Goal: Entertainment & Leisure: Browse casually

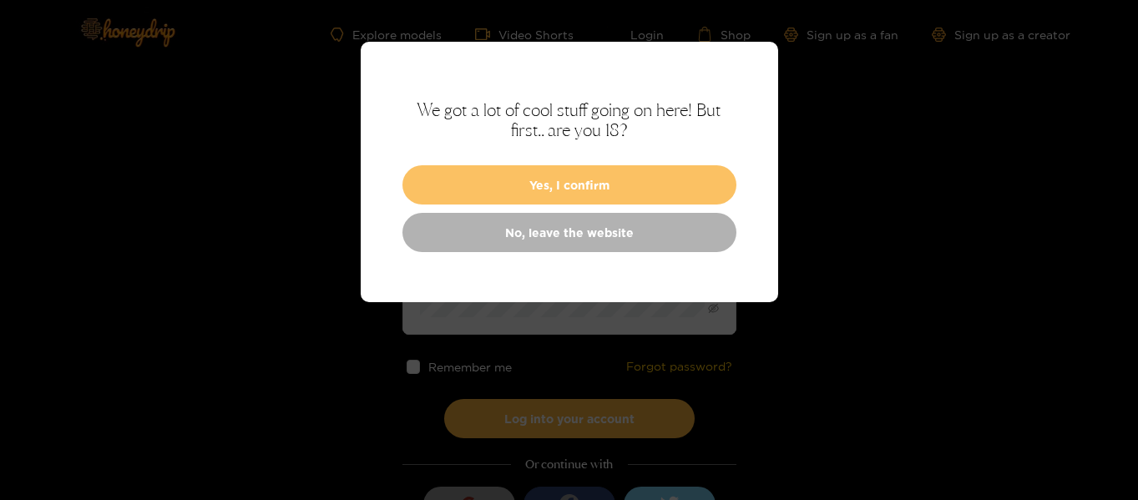
click at [651, 185] on button "Yes, I confirm" at bounding box center [569, 184] width 334 height 39
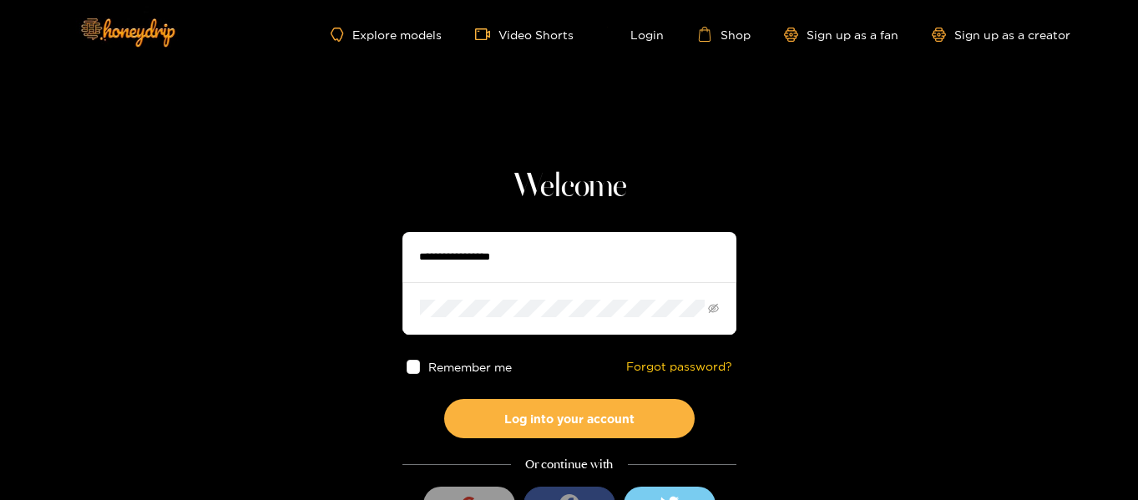
click at [559, 252] on input "text" at bounding box center [569, 257] width 334 height 50
type input "**********"
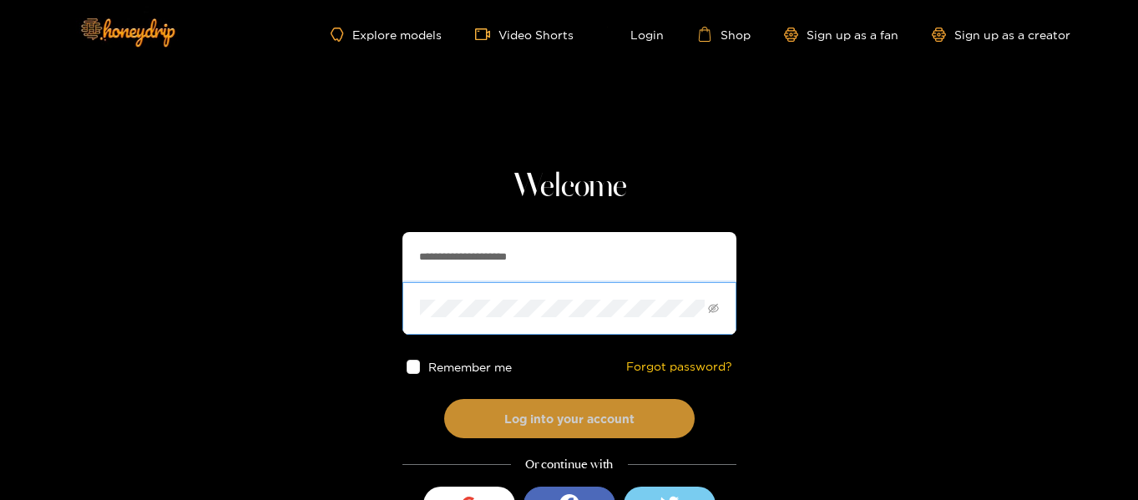
click at [561, 412] on button "Log into your account" at bounding box center [569, 418] width 250 height 39
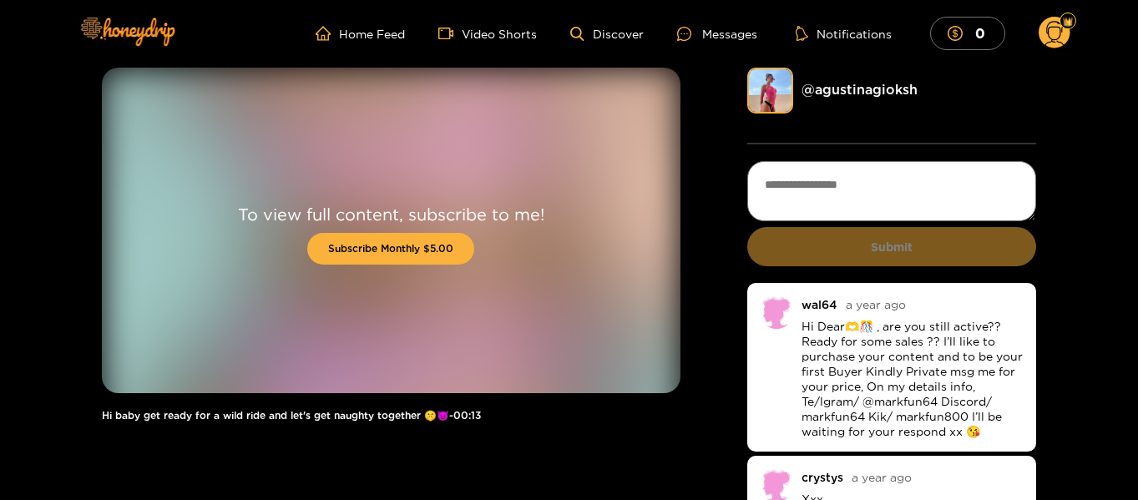
scroll to position [2, 0]
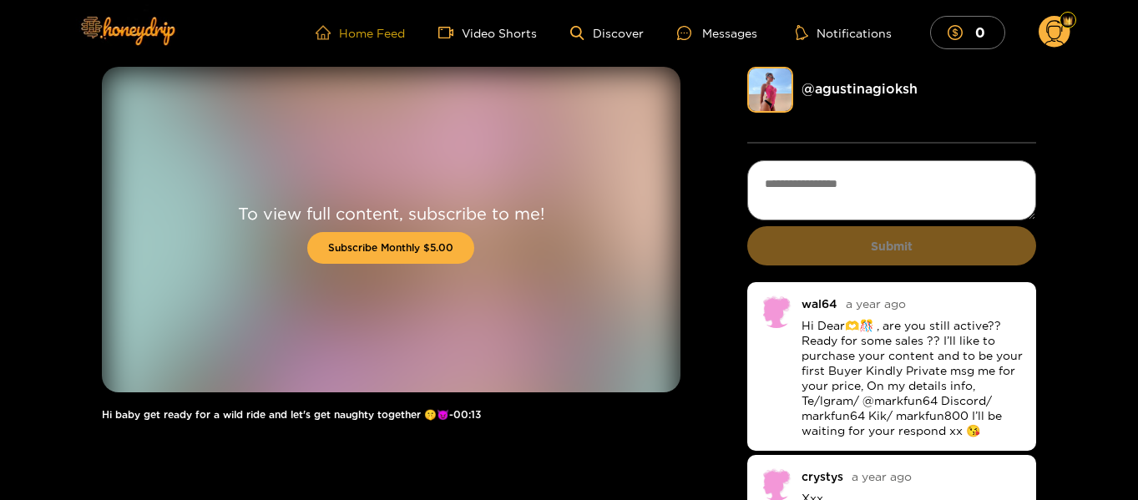
click at [338, 33] on span "home" at bounding box center [327, 32] width 23 height 15
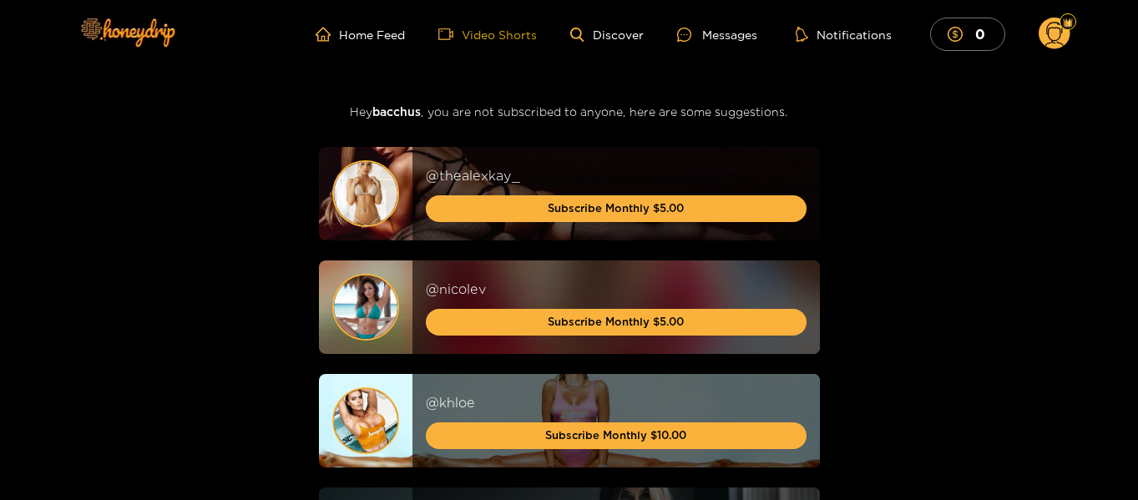
click at [478, 35] on link "Video Shorts" at bounding box center [487, 34] width 99 height 15
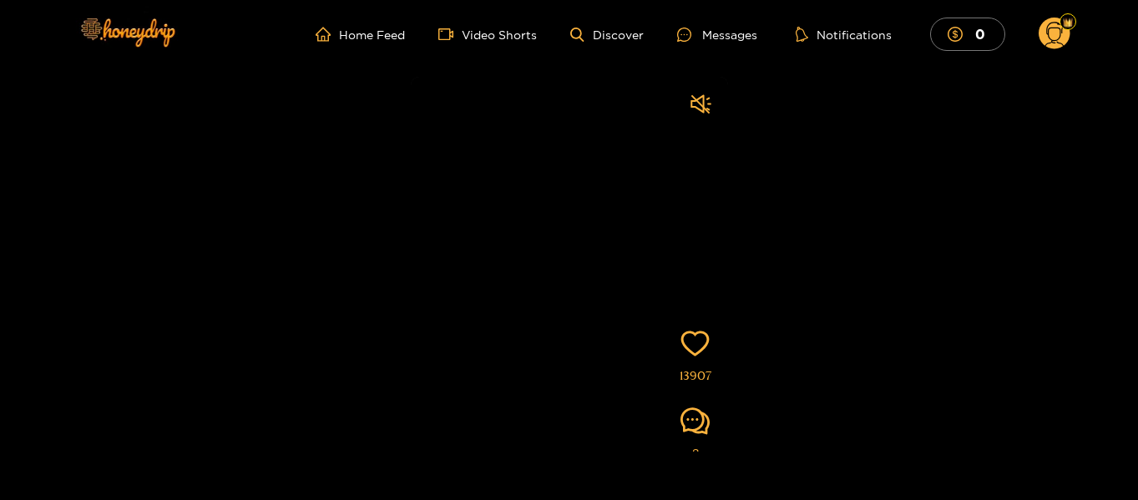
click at [1060, 30] on icon at bounding box center [1054, 36] width 19 height 29
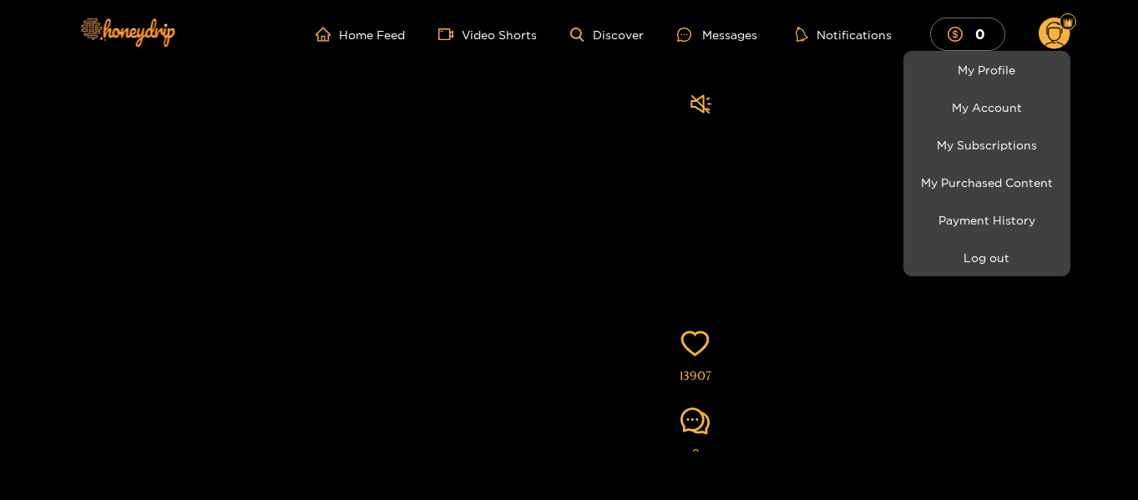
click at [397, 38] on div at bounding box center [569, 250] width 1138 height 500
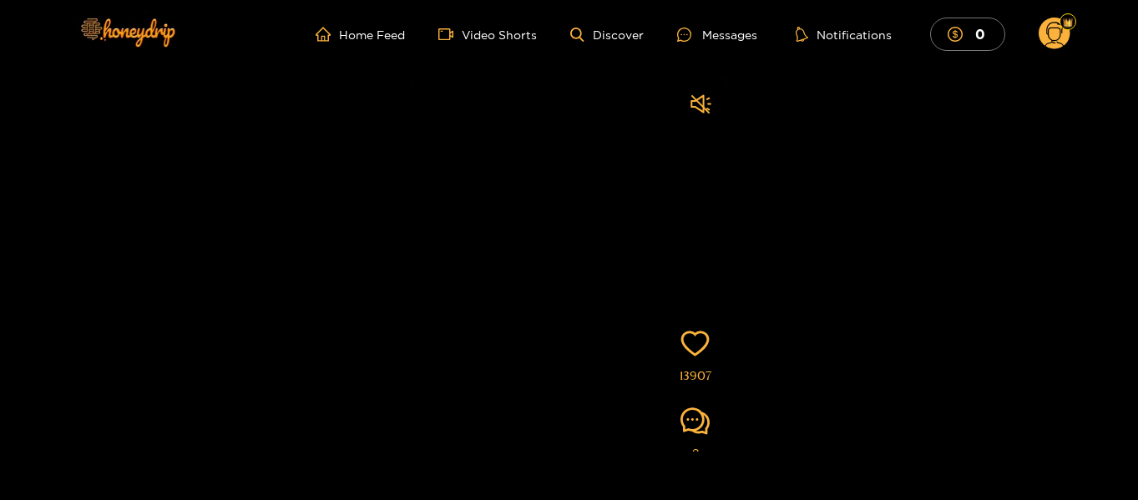
click at [605, 226] on video at bounding box center [569, 318] width 317 height 483
click at [480, 38] on link "Video Shorts" at bounding box center [487, 34] width 99 height 15
